Goal: Book appointment/travel/reservation

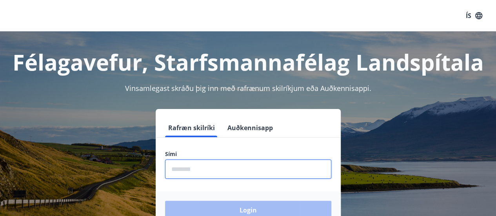
click at [235, 170] on input "phone" at bounding box center [248, 168] width 166 height 19
type input "********"
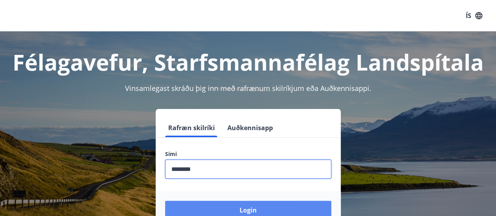
click at [257, 211] on button "Login" at bounding box center [248, 210] width 166 height 19
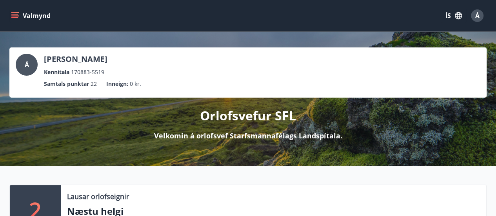
click at [12, 14] on icon "menu" at bounding box center [14, 14] width 7 height 1
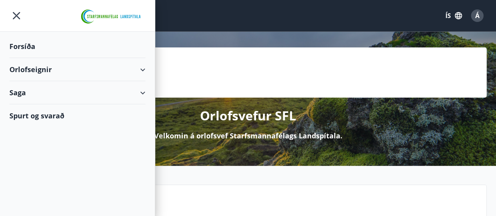
click at [27, 68] on div "Orlofseignir" at bounding box center [77, 69] width 136 height 23
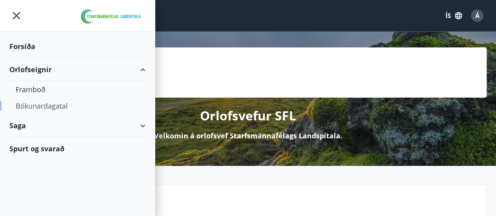
click at [31, 107] on div "Bókunardagatal" at bounding box center [77, 106] width 123 height 16
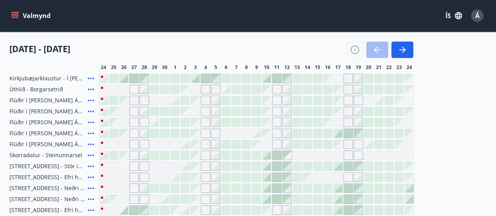
scroll to position [78, 0]
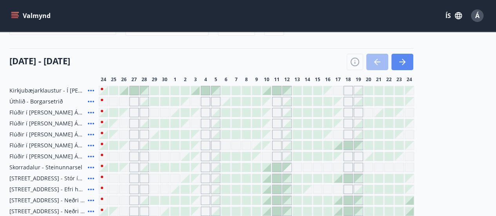
click at [401, 62] on icon "button" at bounding box center [401, 61] width 9 height 9
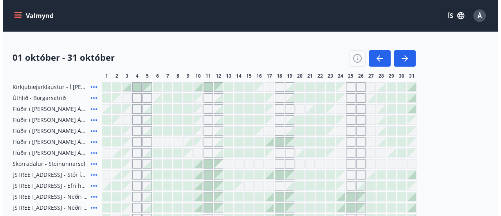
scroll to position [118, 0]
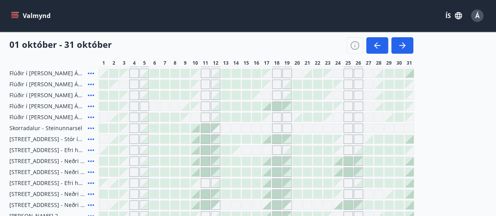
click at [197, 129] on div at bounding box center [195, 128] width 9 height 9
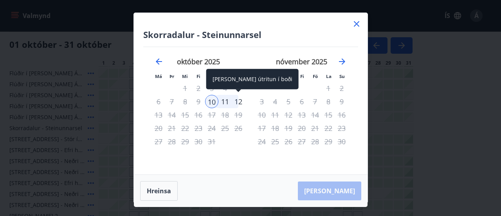
click at [240, 102] on div "12" at bounding box center [238, 101] width 13 height 13
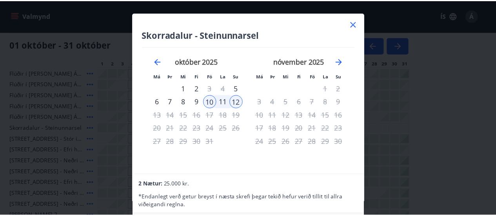
scroll to position [0, 0]
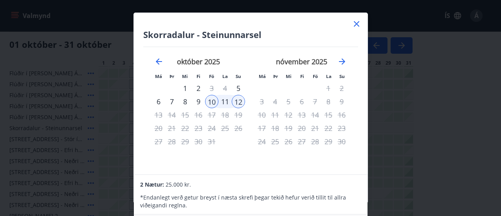
click at [356, 25] on icon at bounding box center [356, 23] width 9 height 9
